Goal: Information Seeking & Learning: Check status

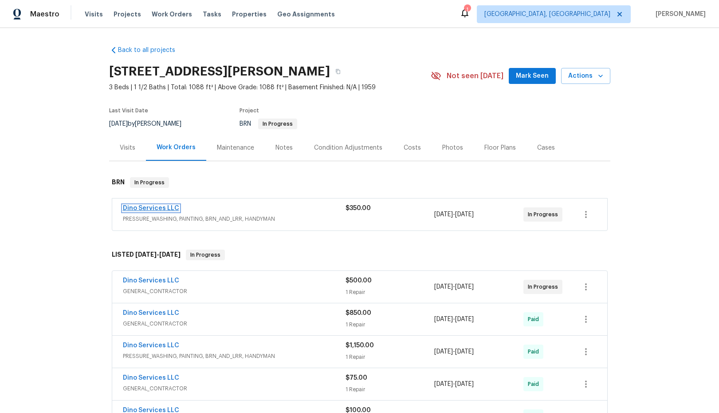
click at [152, 208] on link "Dino Services LLC" at bounding box center [151, 208] width 56 height 6
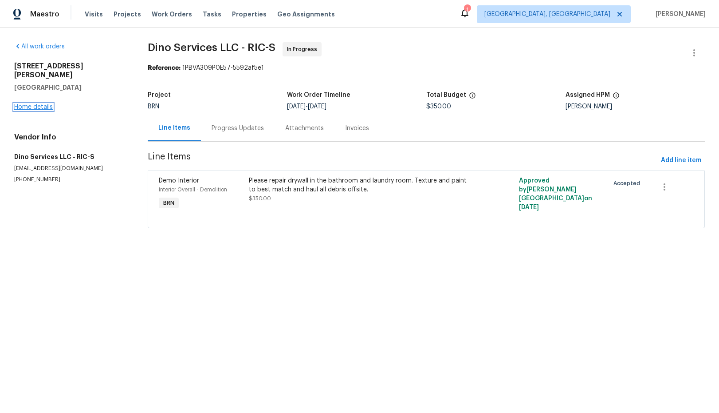
click at [38, 104] on link "Home details" at bounding box center [33, 107] width 39 height 6
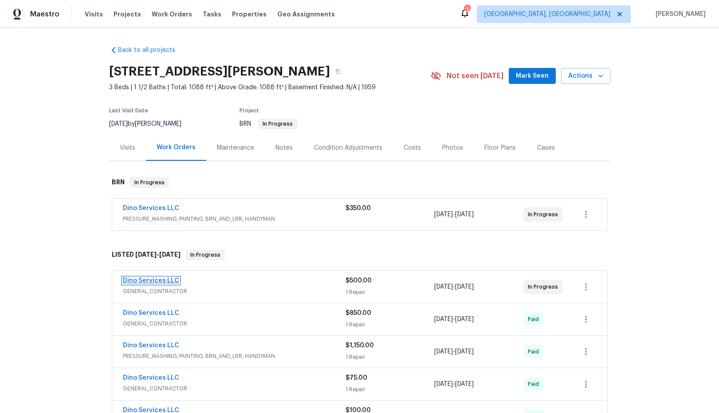
click at [153, 282] on link "Dino Services LLC" at bounding box center [151, 280] width 56 height 6
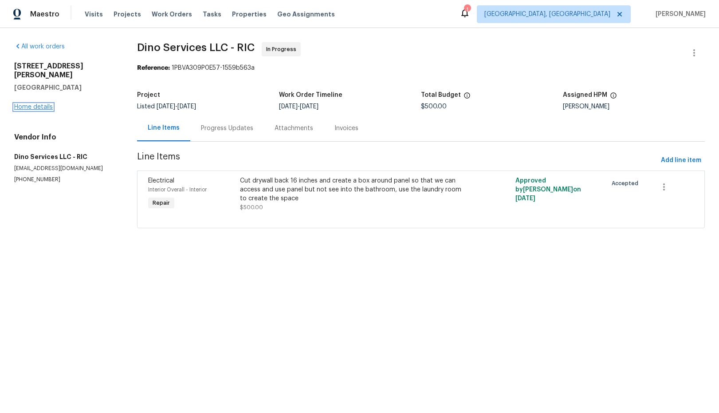
click at [24, 104] on link "Home details" at bounding box center [33, 107] width 39 height 6
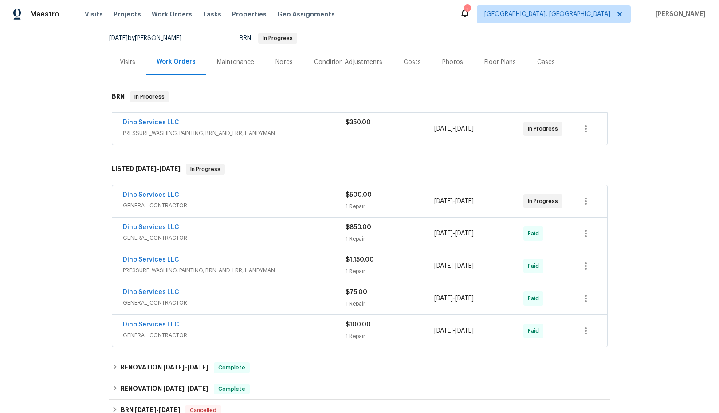
scroll to position [120, 0]
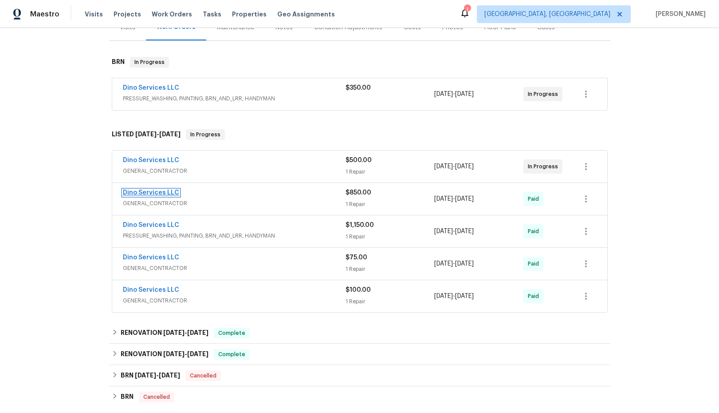
click at [148, 193] on link "Dino Services LLC" at bounding box center [151, 192] width 56 height 6
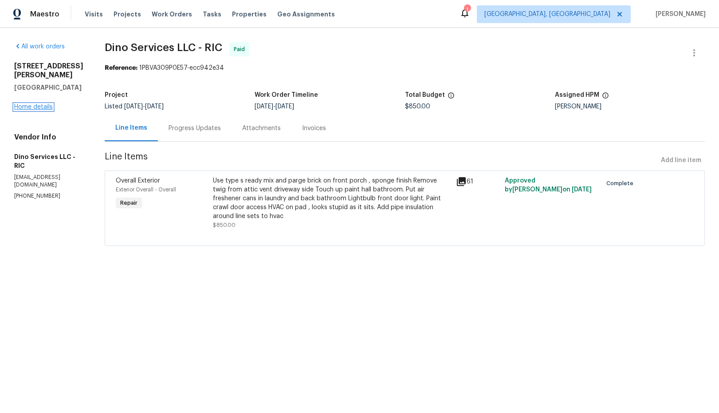
click at [47, 104] on link "Home details" at bounding box center [33, 107] width 39 height 6
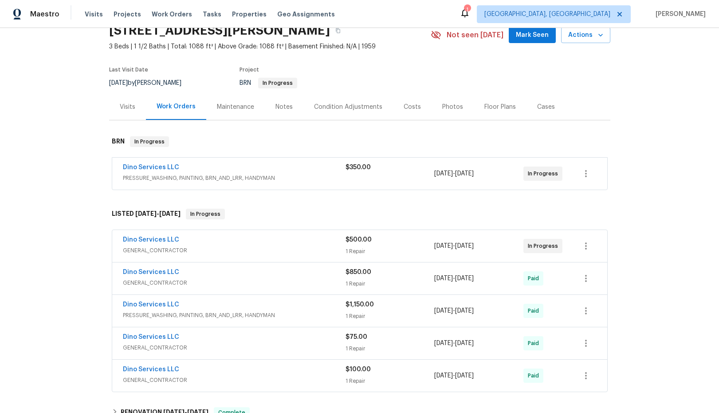
scroll to position [104, 0]
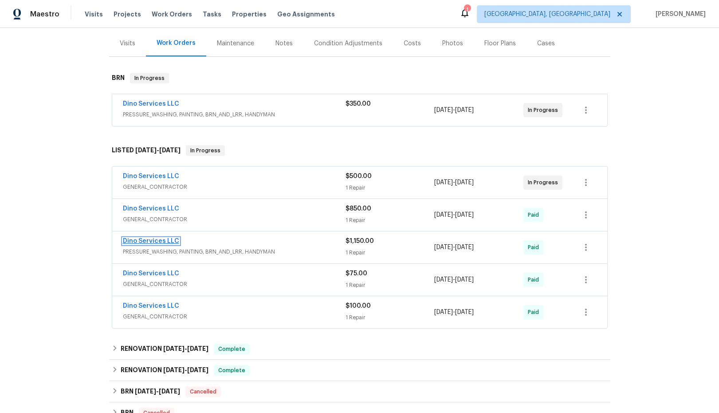
click at [161, 243] on link "Dino Services LLC" at bounding box center [151, 241] width 56 height 6
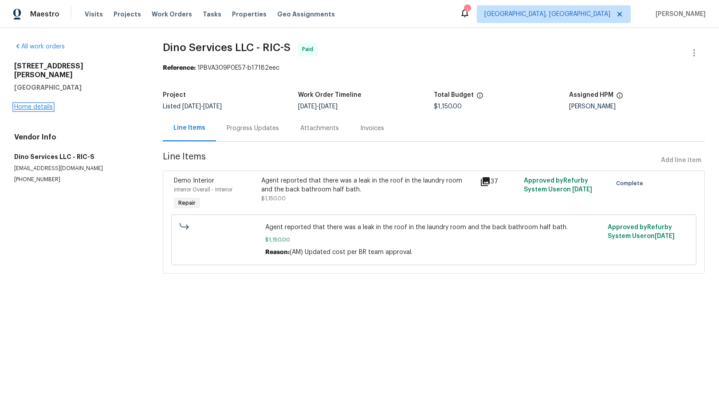
click at [41, 104] on link "Home details" at bounding box center [33, 107] width 39 height 6
